Goal: Information Seeking & Learning: Understand process/instructions

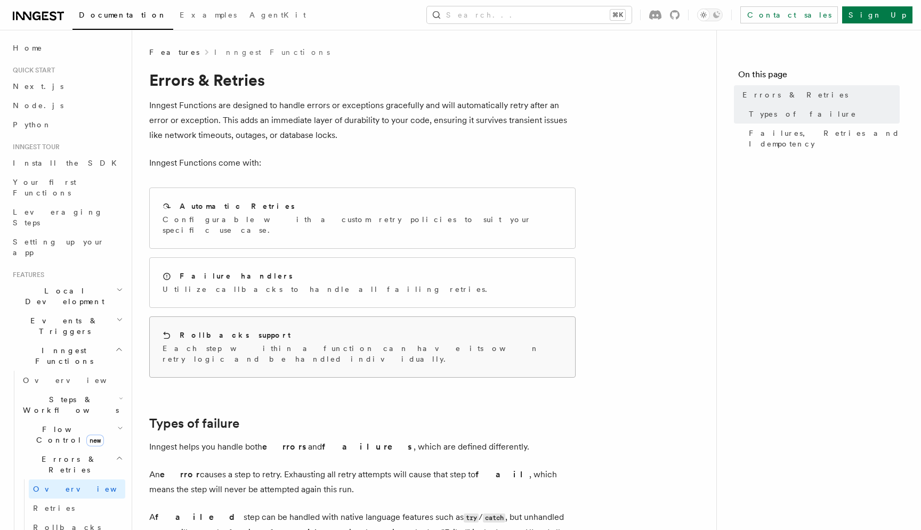
click at [264, 330] on div "Rollbacks support" at bounding box center [363, 335] width 400 height 11
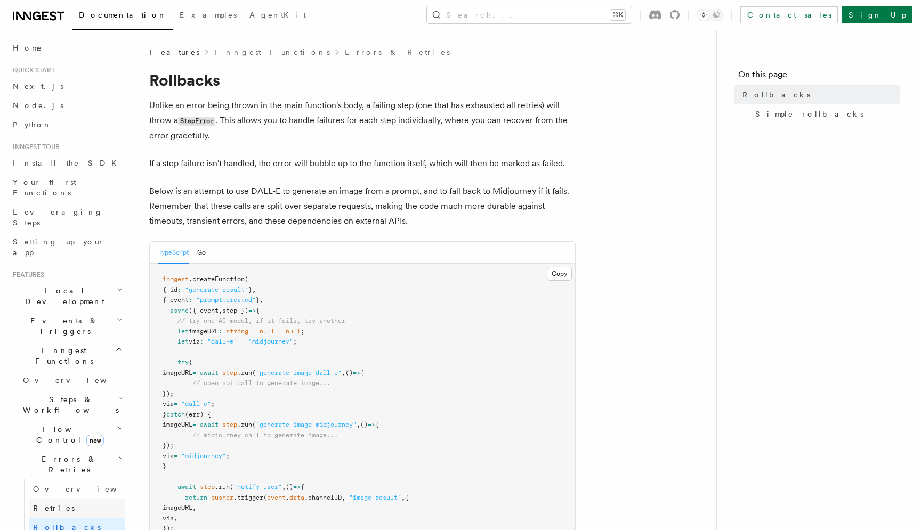
click at [63, 499] on link "Retries" at bounding box center [77, 508] width 96 height 19
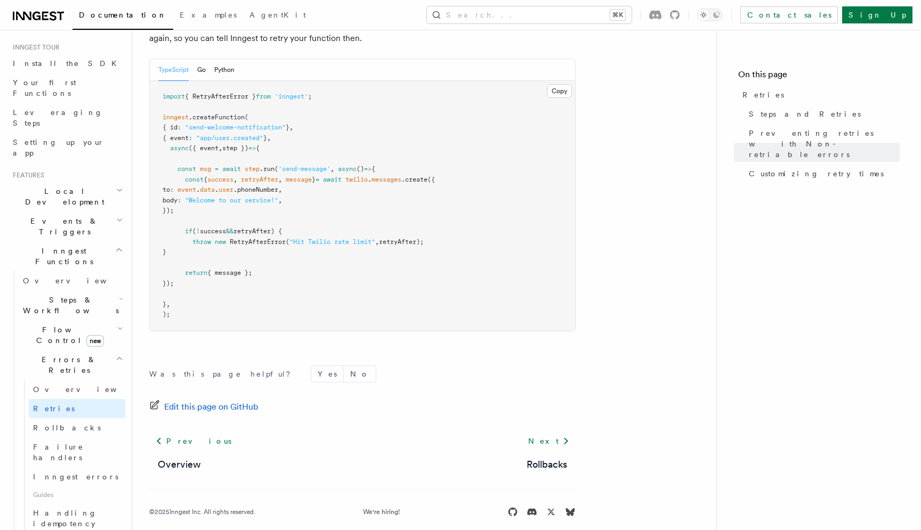
scroll to position [101, 0]
click at [70, 379] on link "Overview" at bounding box center [77, 388] width 96 height 19
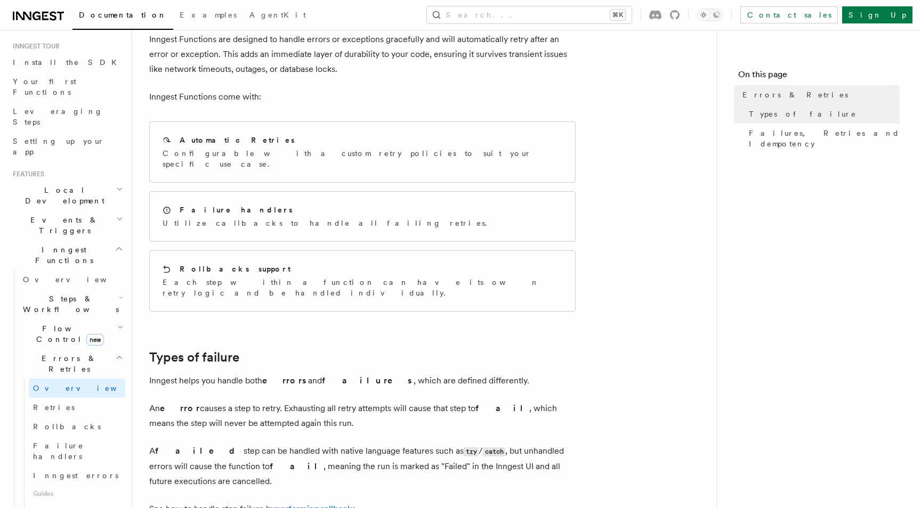
scroll to position [64, 0]
click at [273, 137] on div "Automatic Retries" at bounding box center [363, 141] width 400 height 11
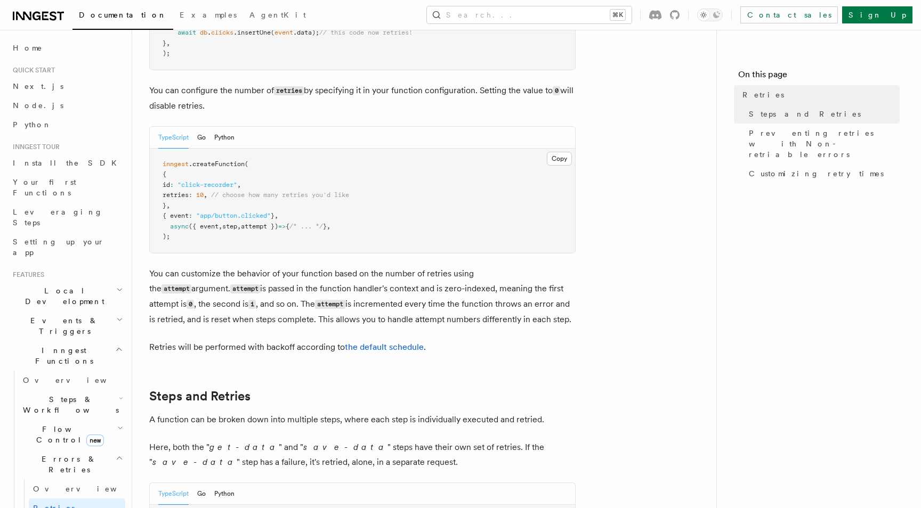
scroll to position [248, 0]
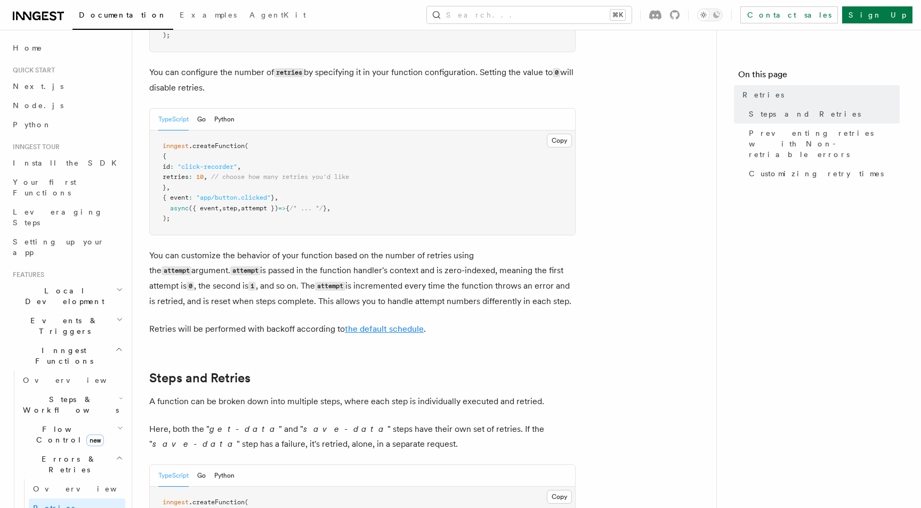
click at [404, 324] on link "the default schedule" at bounding box center [384, 329] width 79 height 10
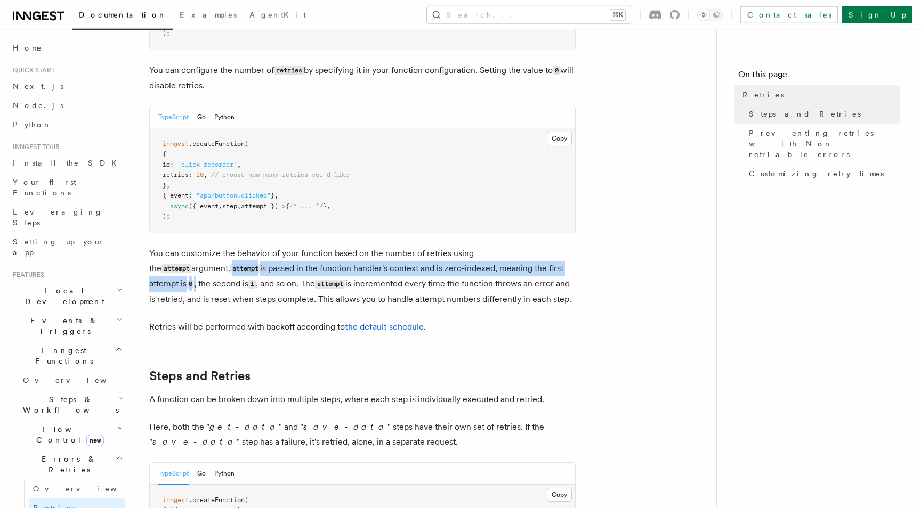
drag, startPoint x: 536, startPoint y: 255, endPoint x: 152, endPoint y: 253, distance: 383.2
click at [152, 253] on p "You can customize the behavior of your function based on the number of retries …" at bounding box center [362, 276] width 426 height 61
drag, startPoint x: 236, startPoint y: 271, endPoint x: 144, endPoint y: 259, distance: 92.0
copy p "attempt is passed in the function handler's context and is zero-indexed, meanin…"
